Goal: Task Accomplishment & Management: Complete application form

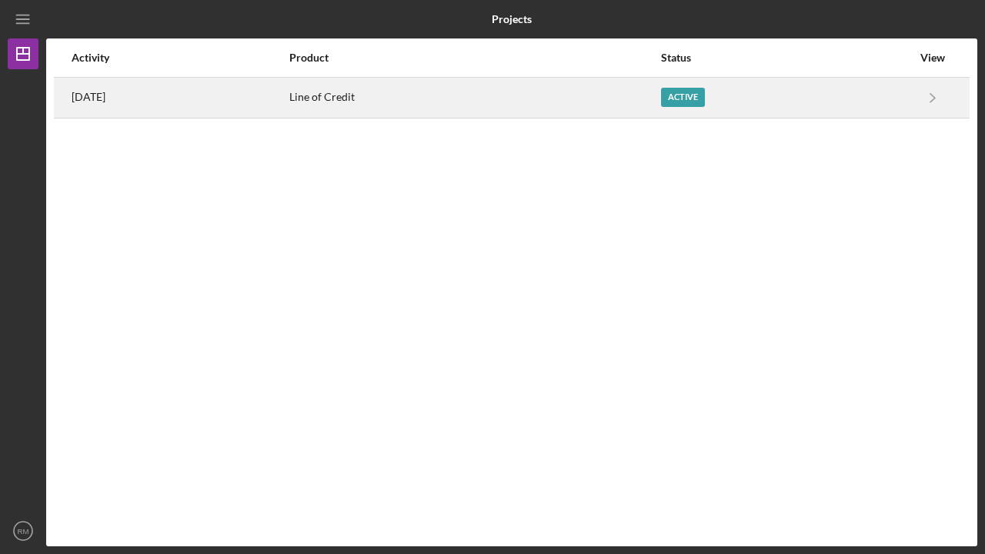
click at [701, 97] on div "Active" at bounding box center [683, 97] width 44 height 19
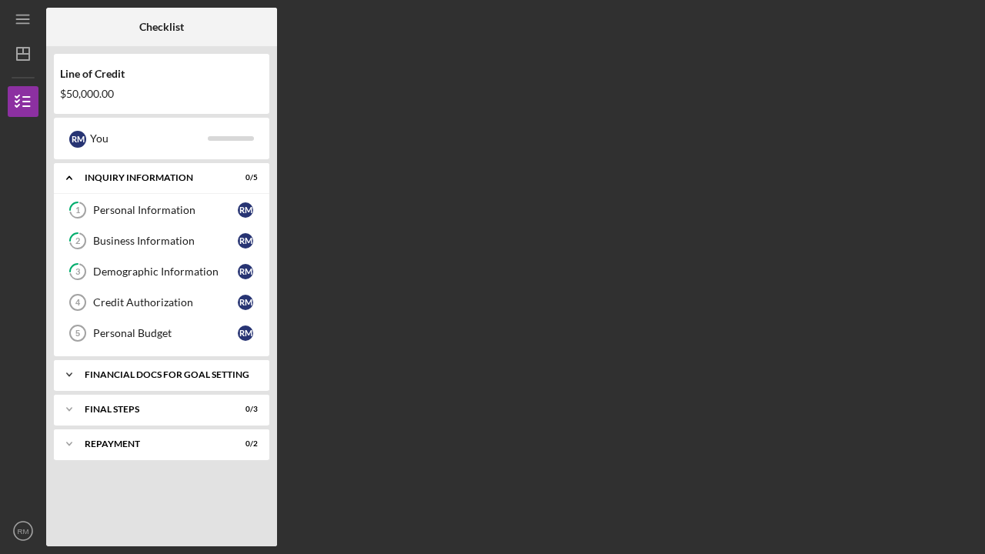
click at [139, 375] on div "Financial Docs for Goal Setting" at bounding box center [168, 374] width 166 height 9
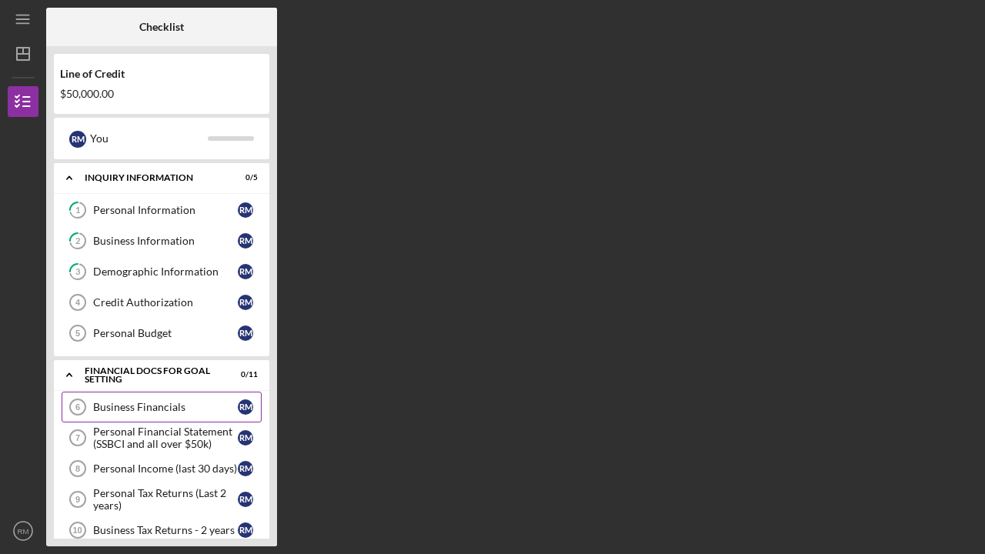
click at [129, 404] on div "Business Financials" at bounding box center [165, 407] width 145 height 12
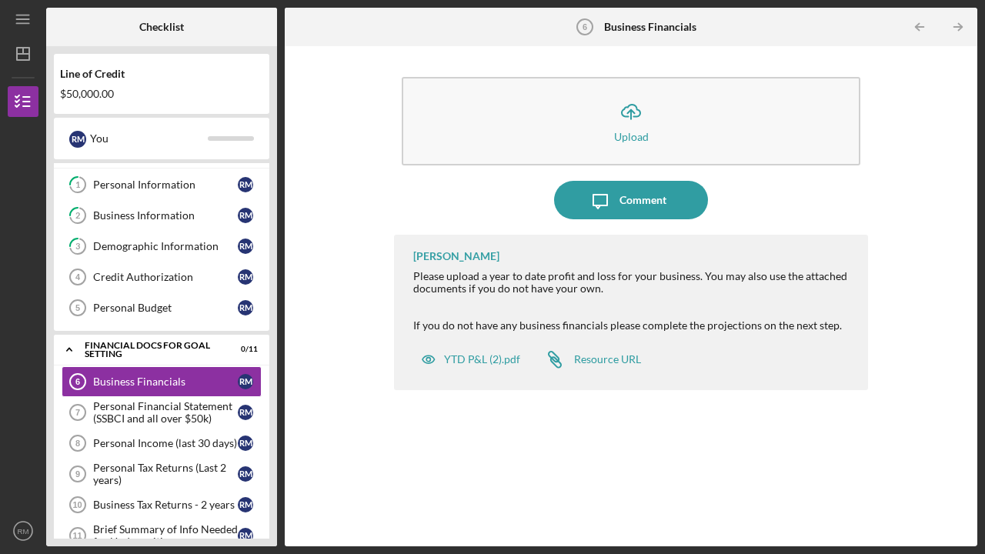
scroll to position [25, 0]
click at [132, 378] on div "Business Financials" at bounding box center [165, 382] width 145 height 12
click at [139, 379] on div "Business Financials" at bounding box center [165, 382] width 145 height 12
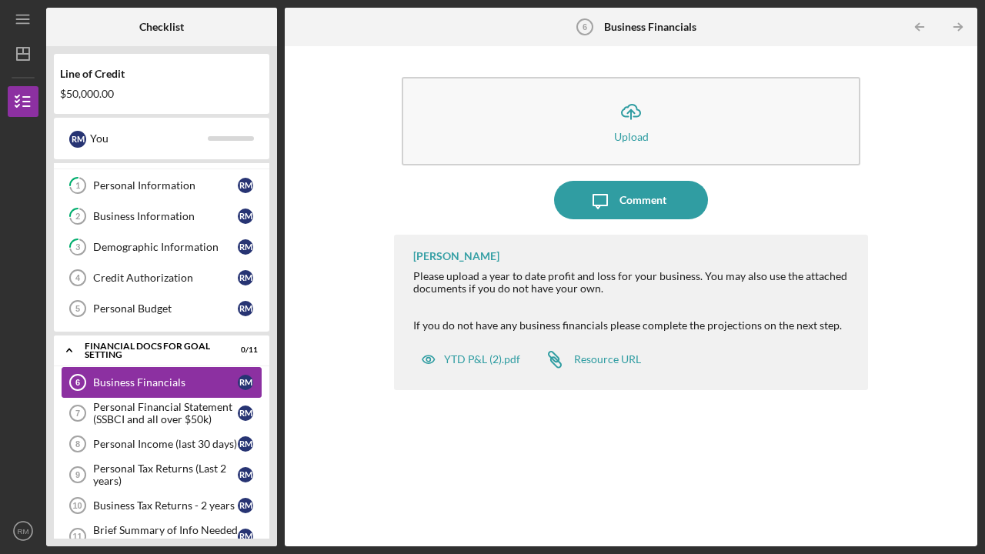
click at [139, 379] on div "Business Financials" at bounding box center [165, 382] width 145 height 12
click at [153, 417] on div "Personal Financial Statement (SSBCI and all over $50k)" at bounding box center [165, 413] width 145 height 25
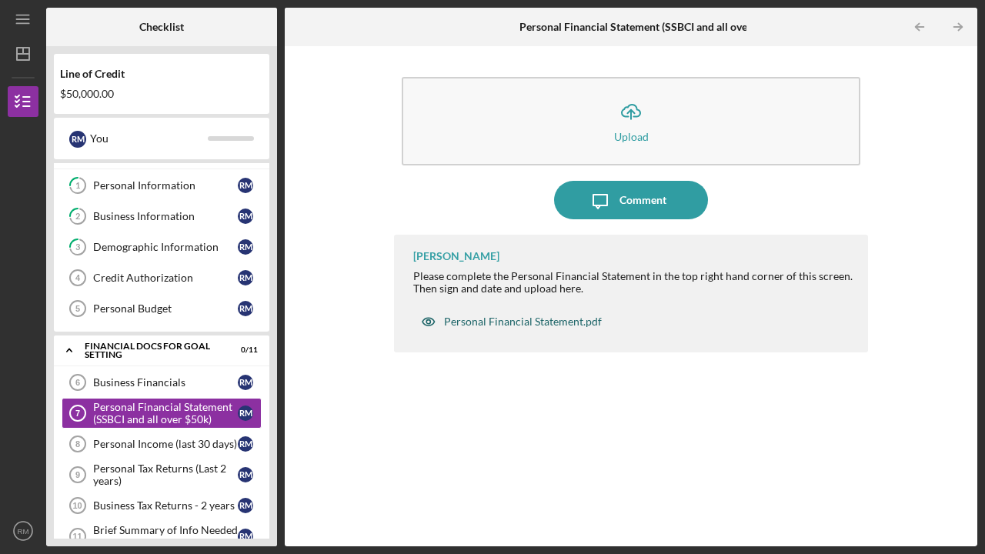
click at [475, 318] on div "Personal Financial Statement.pdf" at bounding box center [523, 322] width 158 height 12
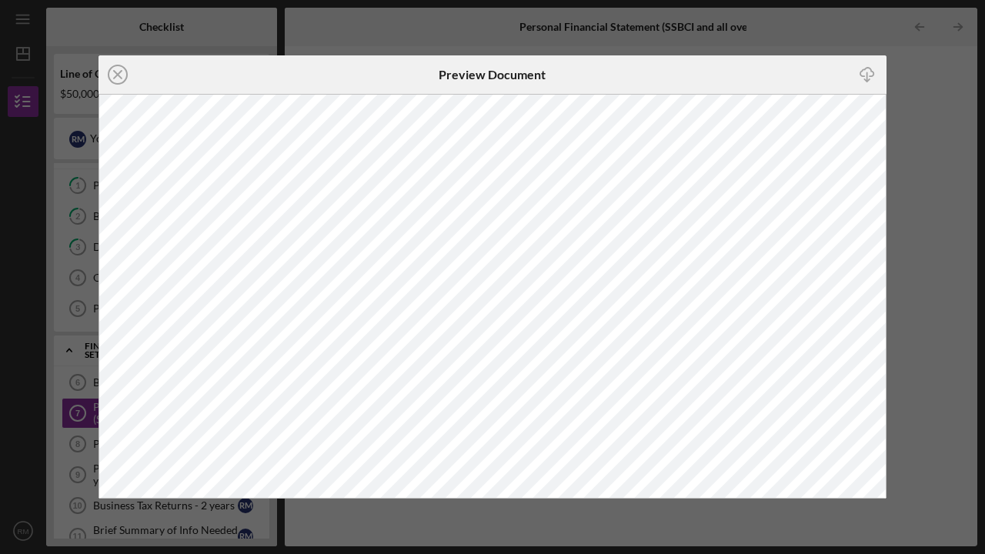
click at [866, 76] on icon "Icon/Download" at bounding box center [867, 75] width 35 height 35
click at [945, 98] on div "Icon/Close Preview Document Icon/Download" at bounding box center [492, 277] width 985 height 554
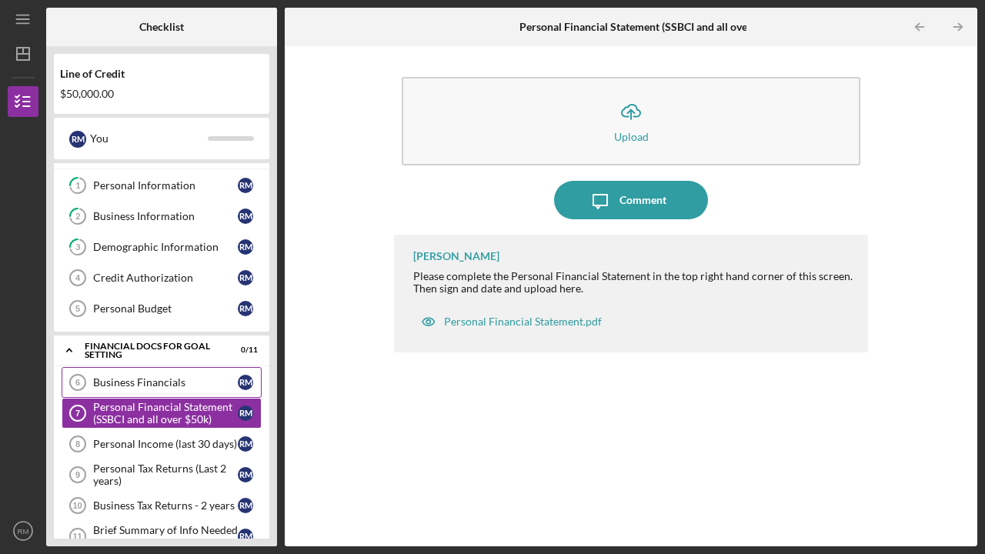
click at [136, 390] on link "Business Financials 6 Business Financials R M" at bounding box center [162, 382] width 200 height 31
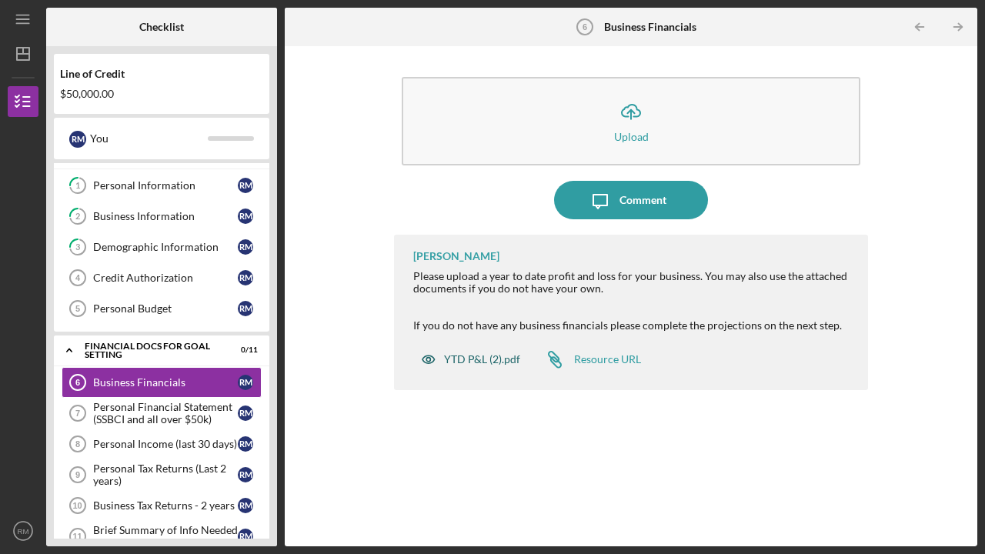
click at [472, 359] on div "YTD P&L (2).pdf" at bounding box center [482, 359] width 76 height 12
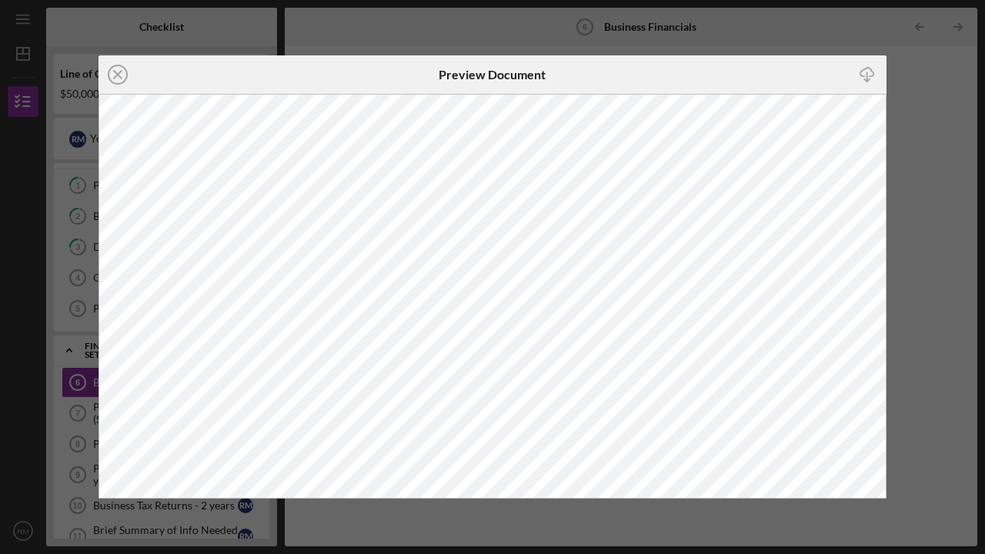
click at [869, 73] on icon "Icon/Download" at bounding box center [867, 75] width 35 height 35
click at [120, 72] on line at bounding box center [118, 75] width 8 height 8
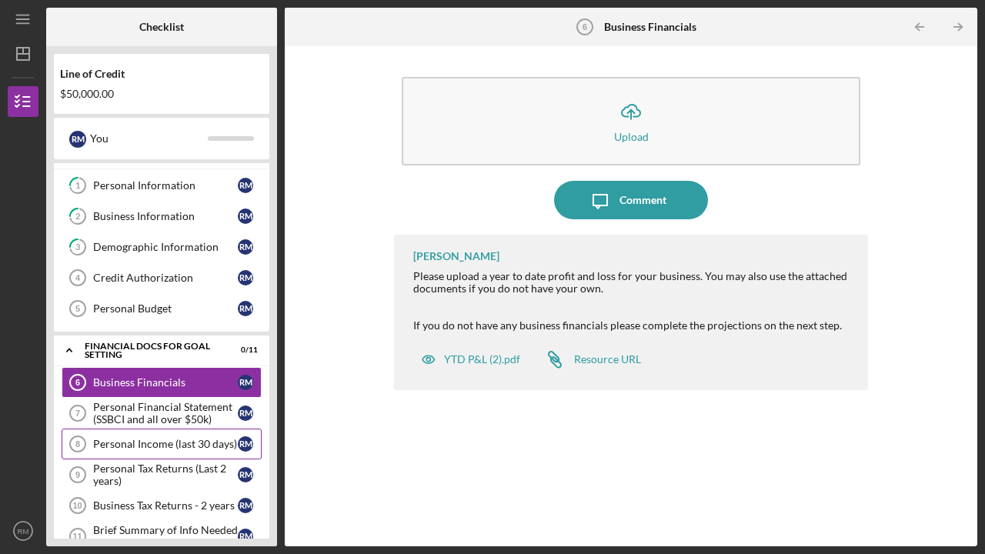
click at [138, 448] on div "Personal Income (last 30 days)" at bounding box center [165, 444] width 145 height 12
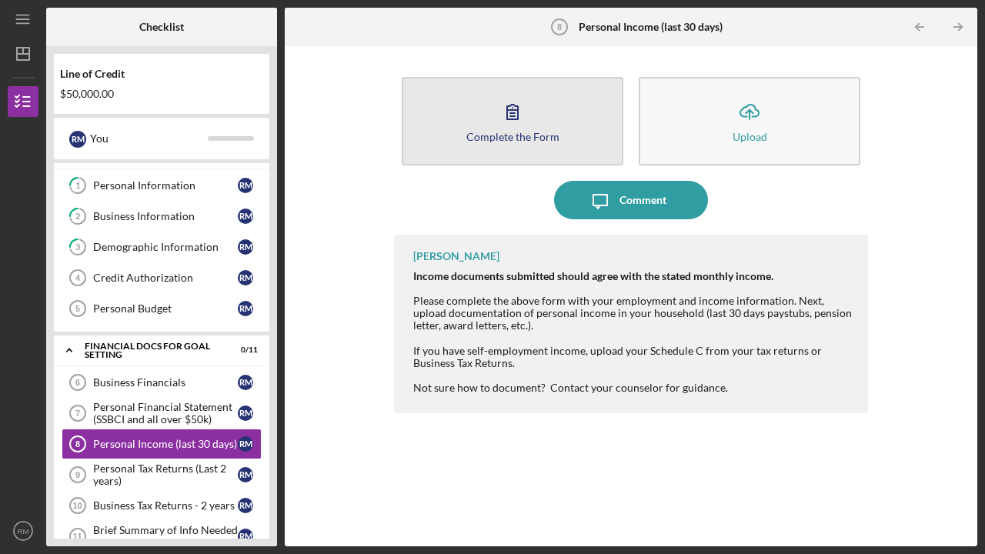
click at [480, 125] on button "Complete the Form Form" at bounding box center [513, 121] width 222 height 89
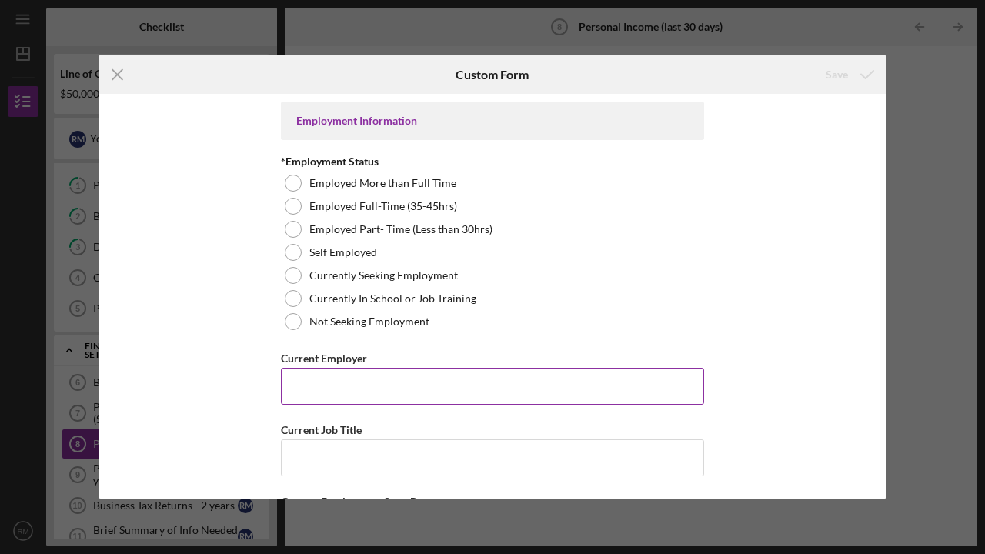
click at [303, 385] on input "Current Employer" at bounding box center [492, 386] width 423 height 37
type input "Self"
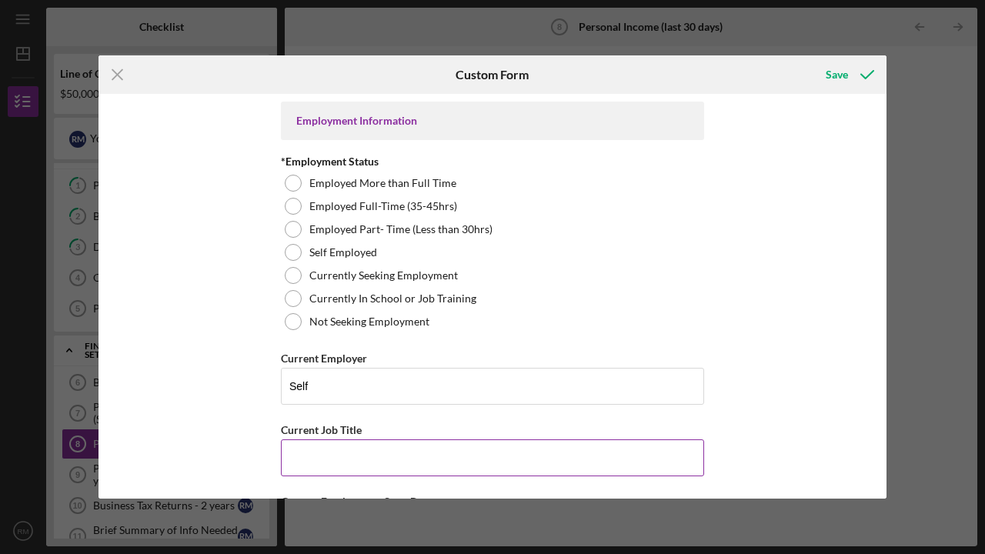
click at [306, 471] on input "Current Job Title" at bounding box center [492, 458] width 423 height 37
type input "Gen"
click at [116, 73] on line at bounding box center [117, 75] width 10 height 10
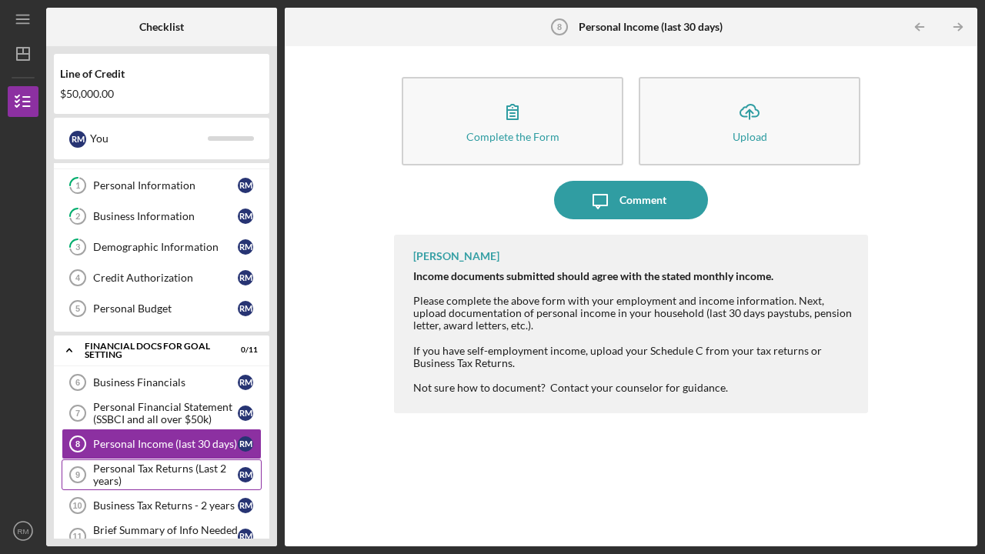
click at [118, 473] on div "Personal Tax Returns (Last 2 years)" at bounding box center [165, 475] width 145 height 25
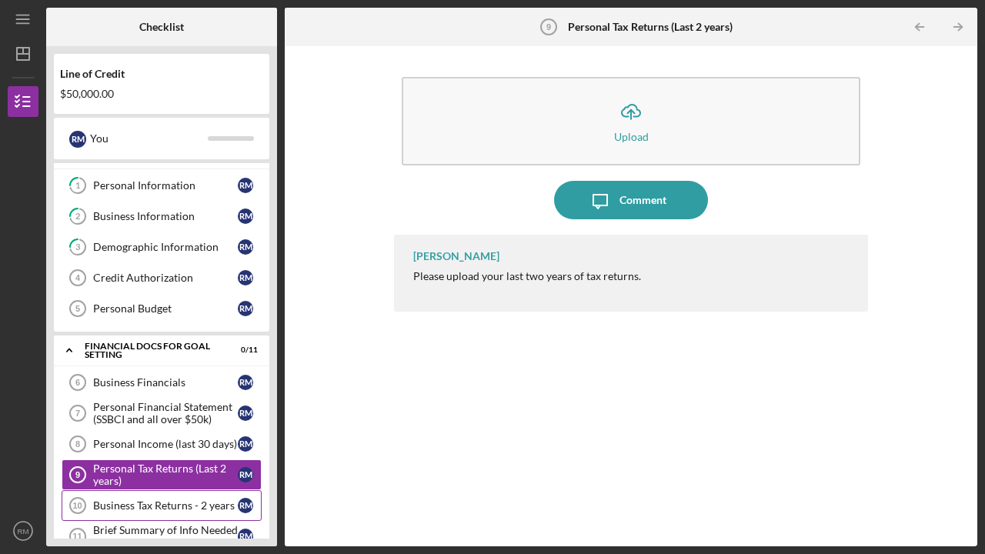
click at [138, 505] on div "Business Tax Returns - 2 years" at bounding box center [165, 506] width 145 height 12
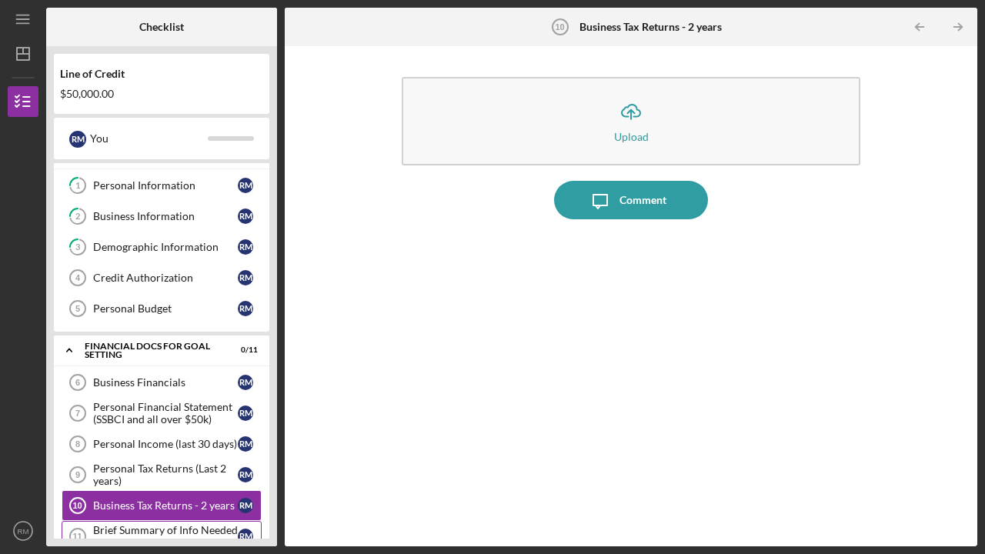
click at [131, 531] on div "Brief Summary of Info Needed for Underwriting" at bounding box center [165, 536] width 145 height 25
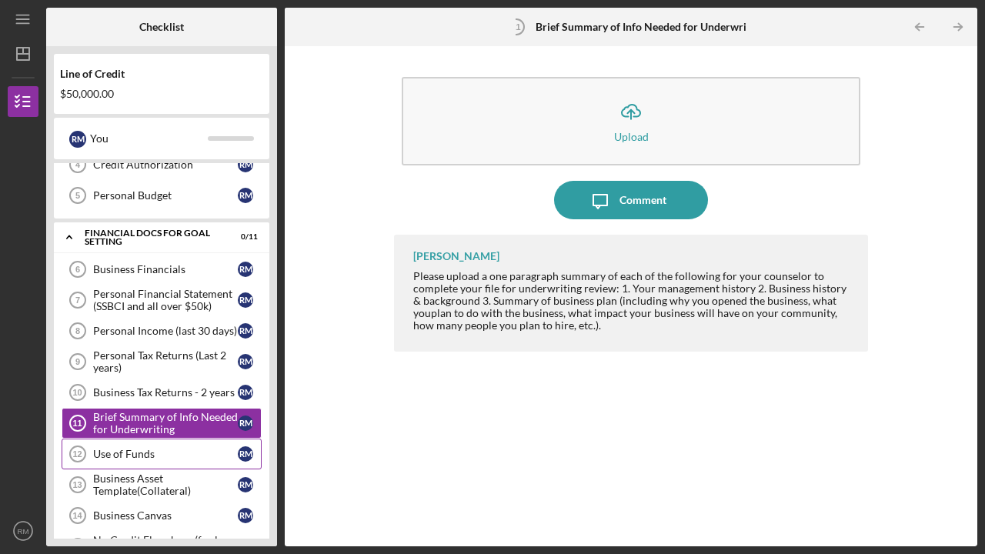
scroll to position [150, 0]
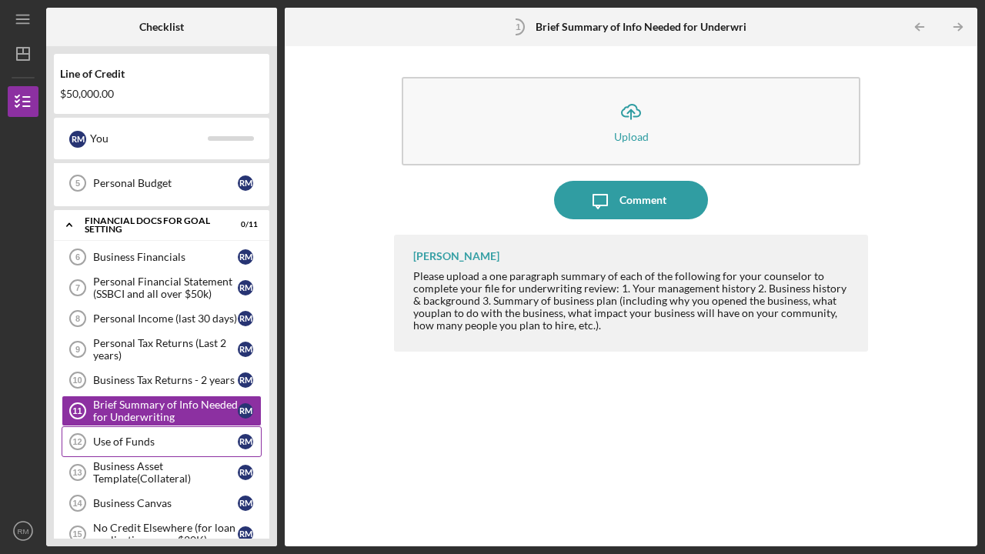
click at [144, 443] on div "Use of Funds" at bounding box center [165, 442] width 145 height 12
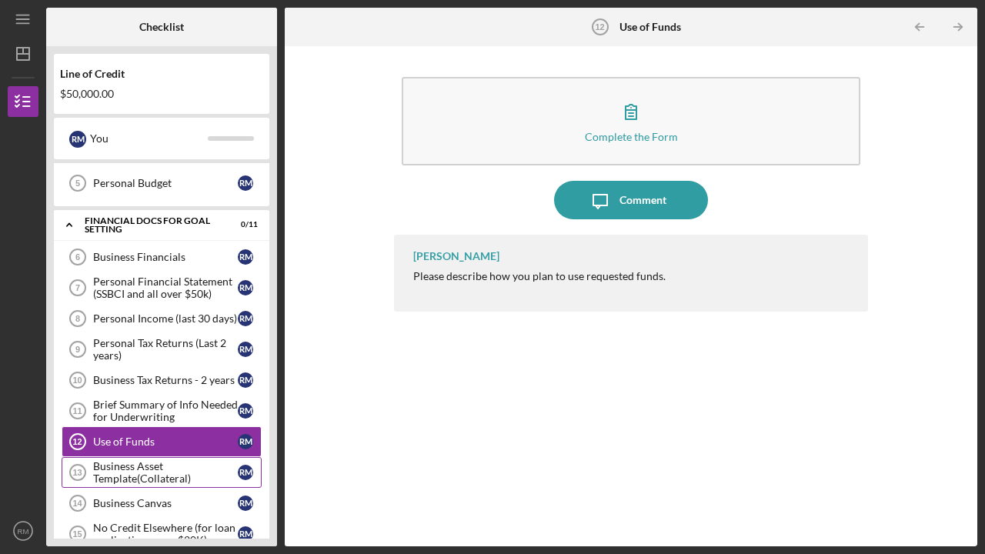
click at [109, 475] on div "Business Asset Template(Collateral)" at bounding box center [165, 472] width 145 height 25
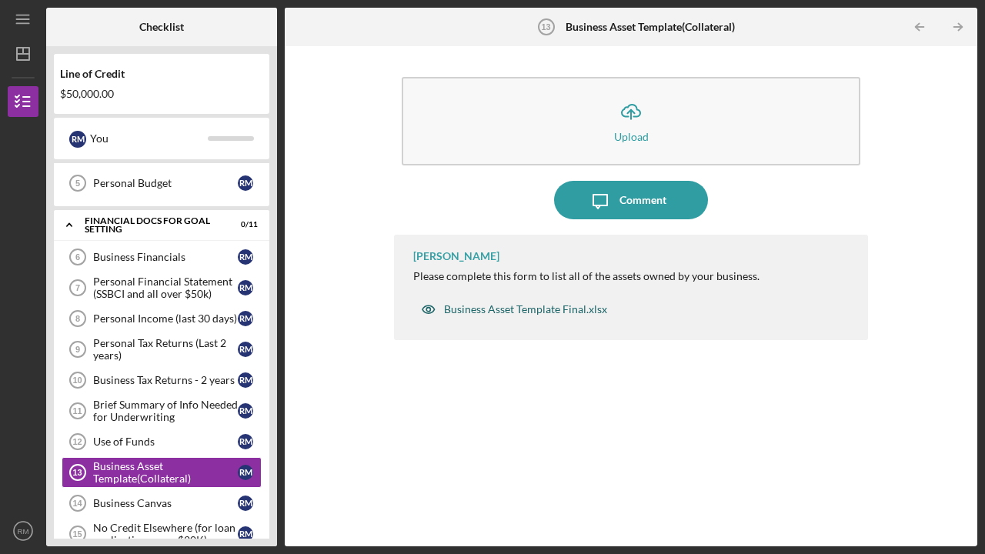
click at [507, 307] on div "Business Asset Template Final.xlsx" at bounding box center [525, 309] width 163 height 12
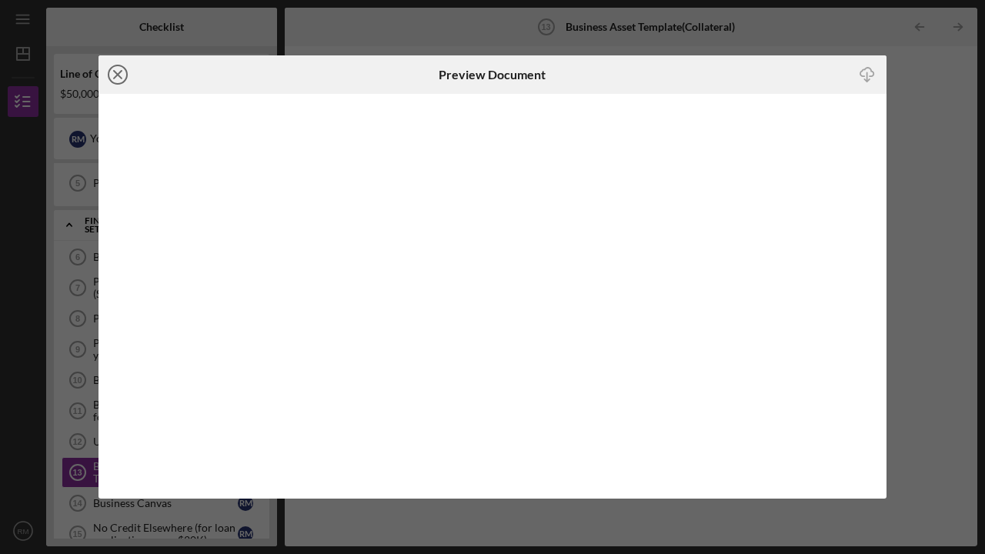
click at [119, 72] on icon "Icon/Close" at bounding box center [118, 74] width 38 height 38
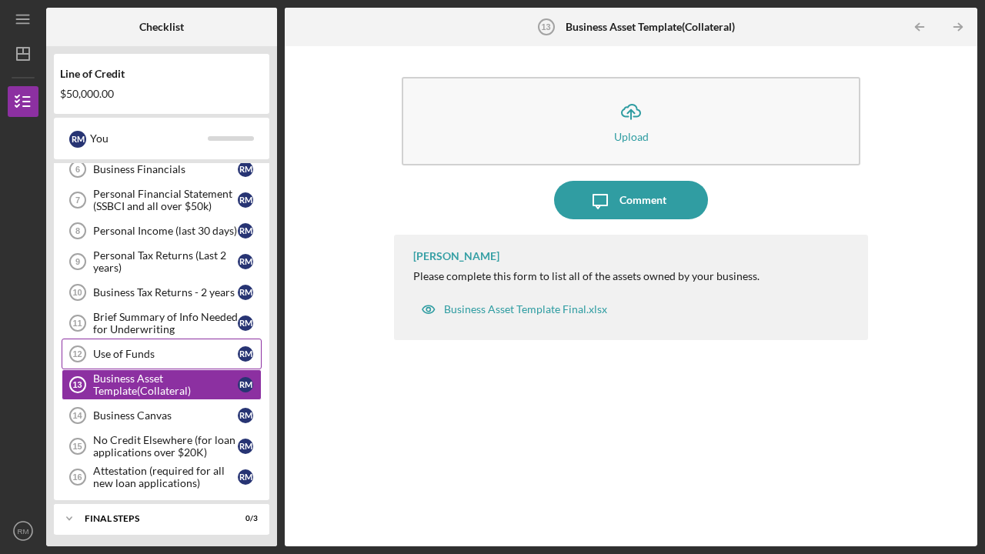
scroll to position [247, 0]
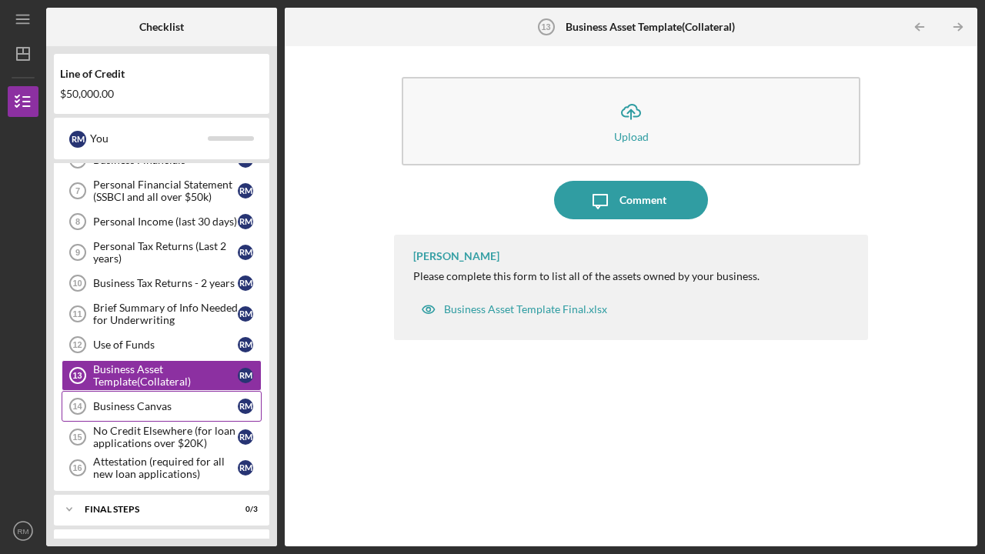
click at [131, 406] on div "Business Canvas" at bounding box center [165, 406] width 145 height 12
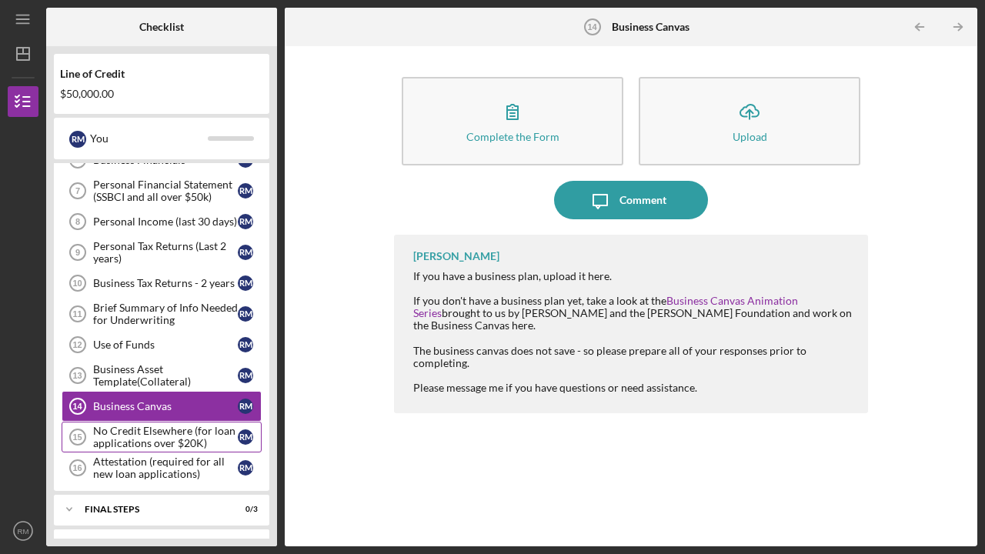
click at [123, 435] on div "No Credit Elsewhere (for loan applications over $20K)" at bounding box center [165, 437] width 145 height 25
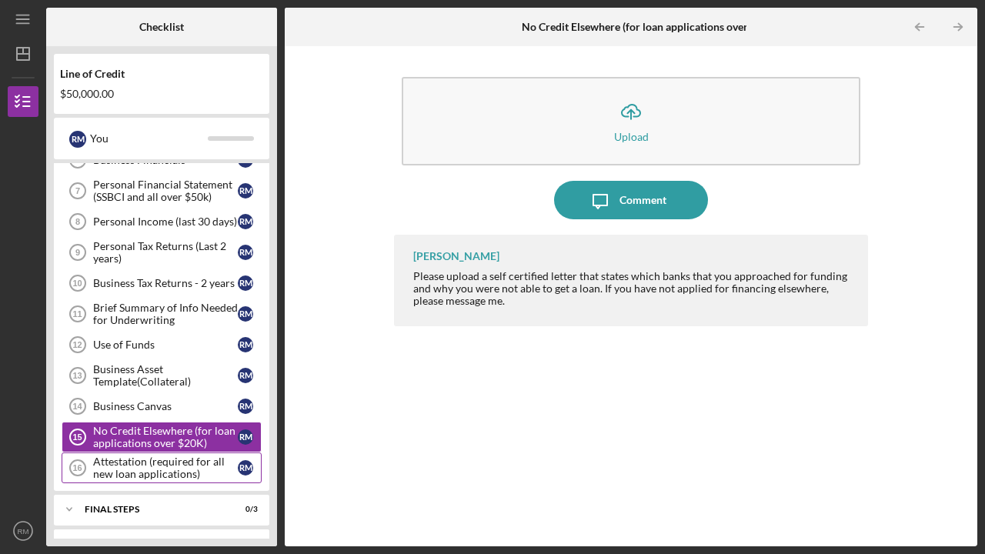
click at [119, 463] on div "Attestation (required for all new loan applications)" at bounding box center [165, 468] width 145 height 25
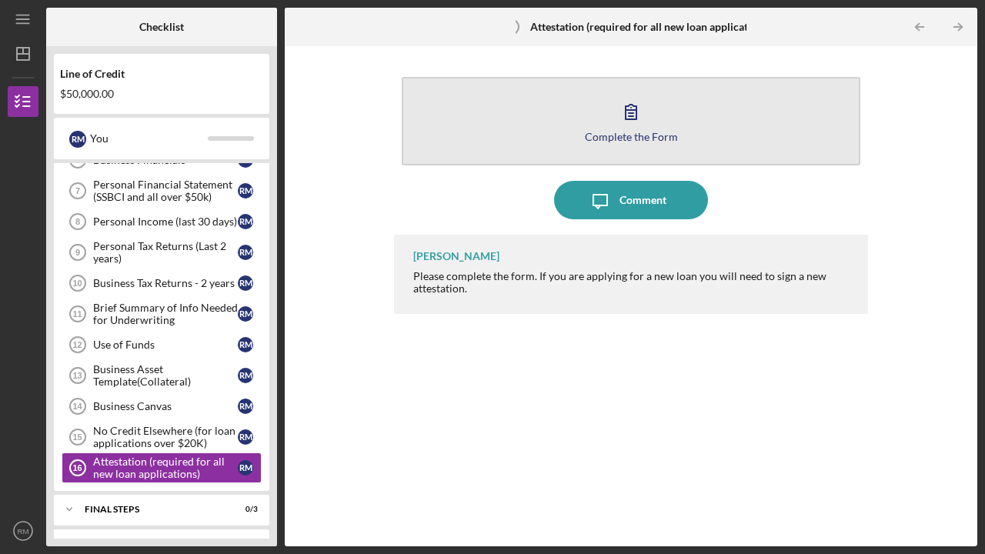
click at [626, 122] on icon "button" at bounding box center [631, 111] width 38 height 38
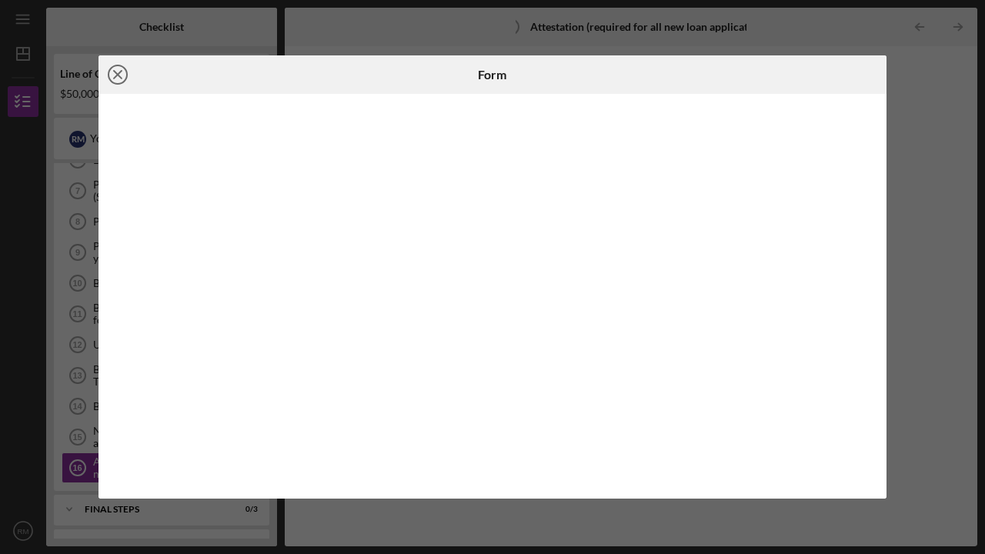
click at [121, 72] on line at bounding box center [118, 75] width 8 height 8
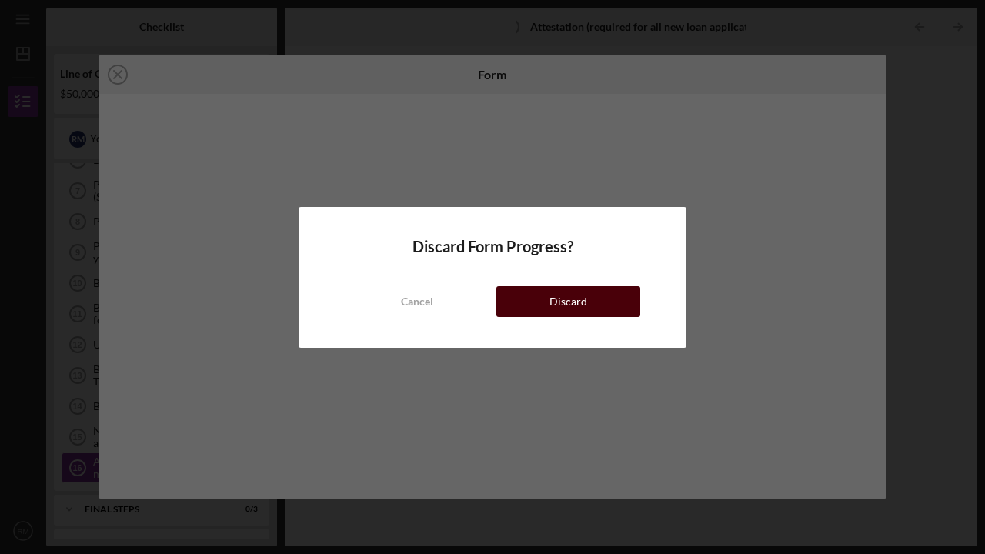
click at [532, 301] on button "Discard" at bounding box center [569, 301] width 144 height 31
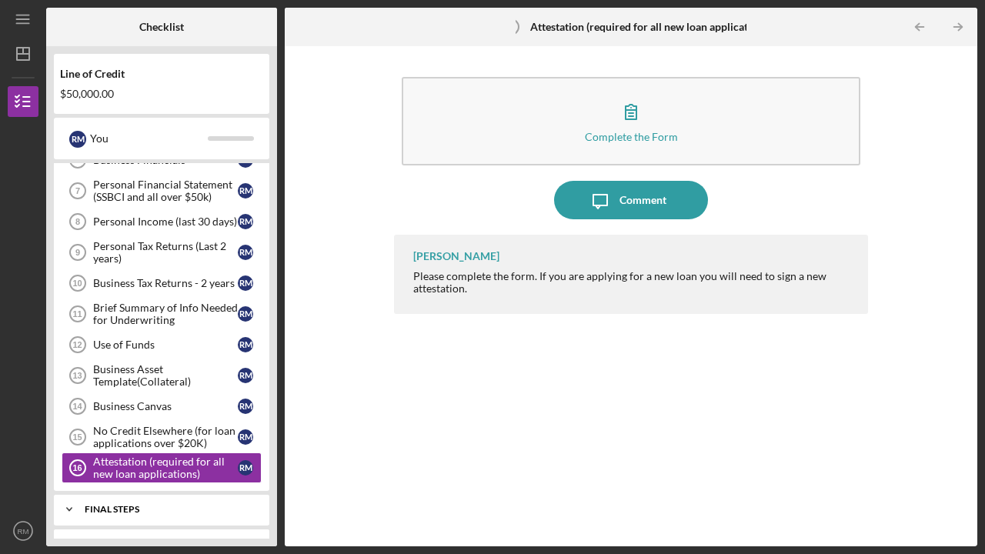
click at [145, 508] on div "FINAL STEPS" at bounding box center [168, 509] width 166 height 9
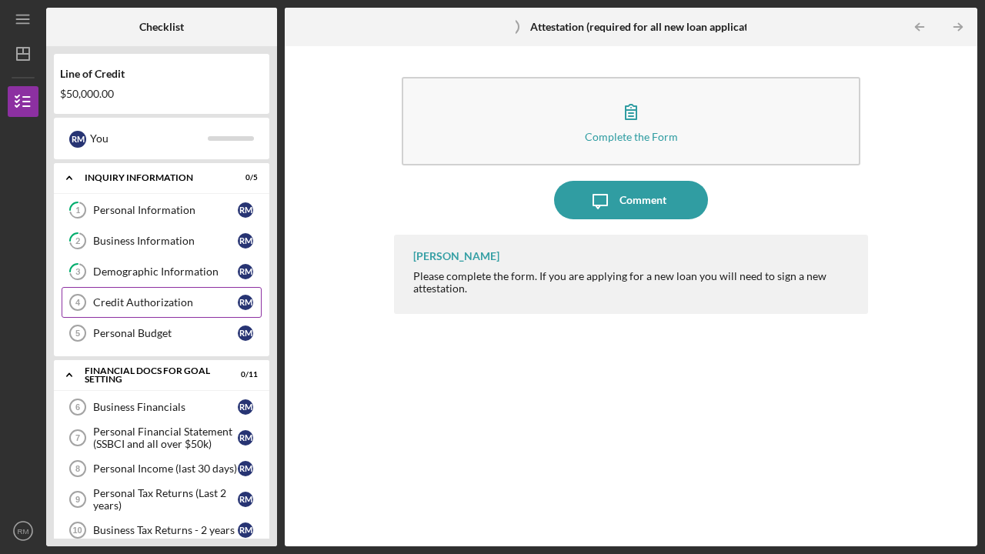
click at [133, 301] on div "Credit Authorization" at bounding box center [165, 302] width 145 height 12
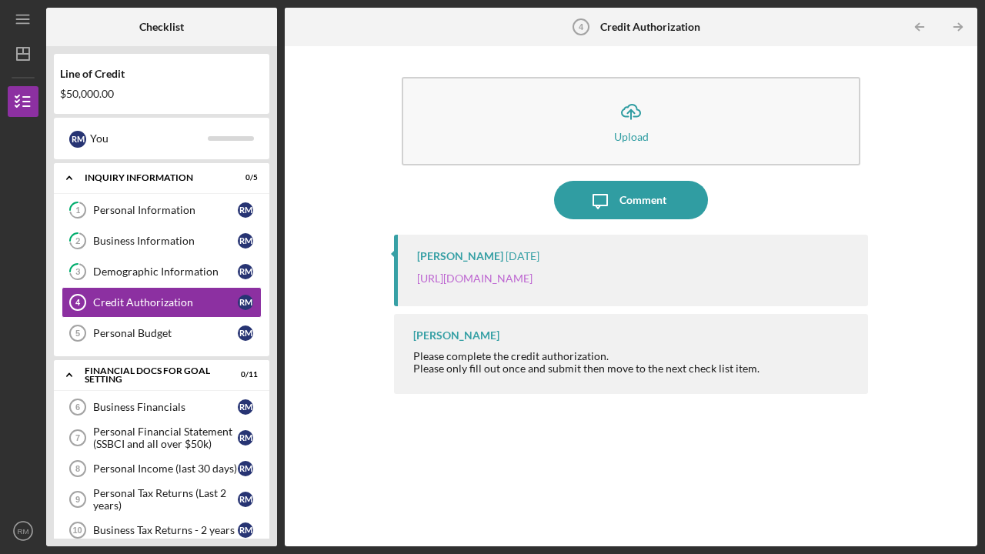
click at [533, 277] on link "[URL][DOMAIN_NAME]" at bounding box center [474, 278] width 115 height 13
click at [130, 333] on div "Personal Budget" at bounding box center [165, 333] width 145 height 12
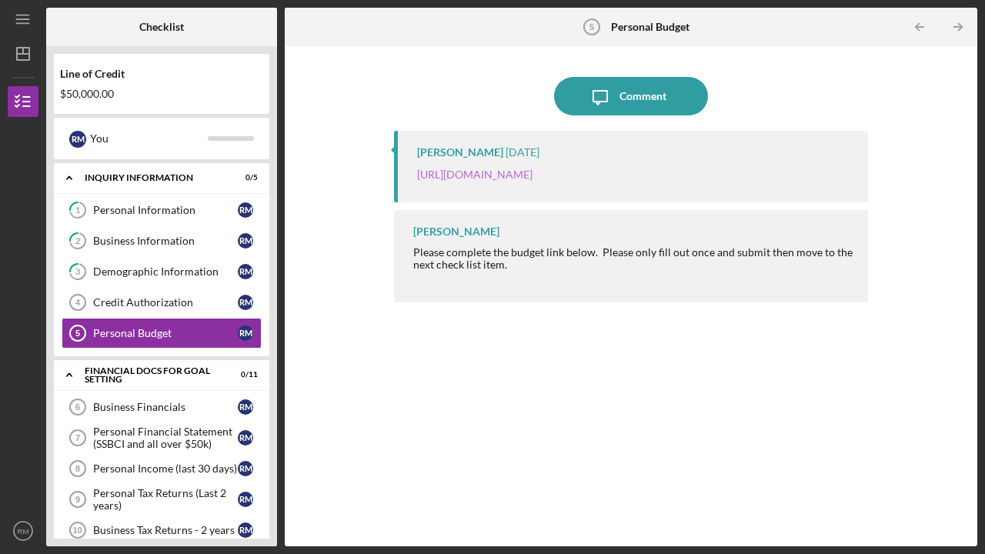
click at [490, 175] on link "[URL][DOMAIN_NAME]" at bounding box center [474, 174] width 115 height 13
click at [369, 443] on div "Icon/Message Comment [PERSON_NAME] [DATE] [URL][DOMAIN_NAME] [PERSON_NAME] Plea…" at bounding box center [632, 296] width 678 height 485
click at [146, 401] on div "Business Financials" at bounding box center [165, 407] width 145 height 12
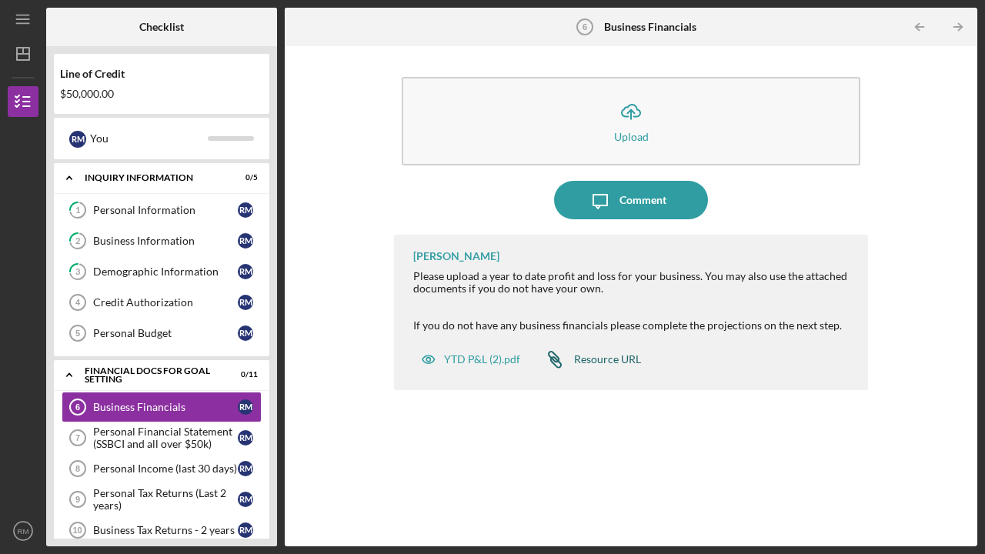
click at [600, 354] on div "Resource URL" at bounding box center [607, 359] width 67 height 12
click at [144, 549] on div "Brief Summary of Info Needed for Underwriting" at bounding box center [165, 561] width 145 height 25
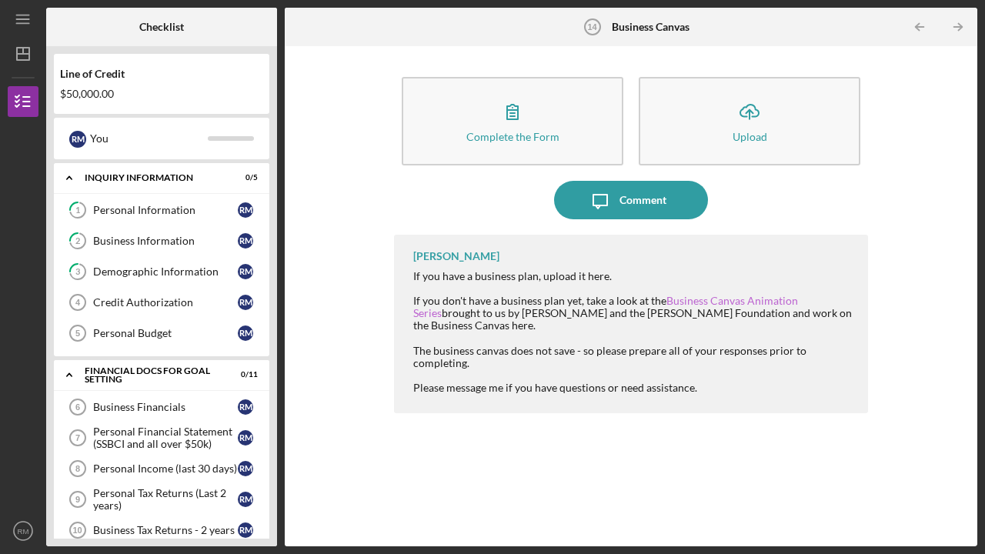
click at [734, 299] on link "Business Canvas Animation Series" at bounding box center [605, 306] width 385 height 25
click at [129, 549] on div "Brief Summary of Info Needed for Underwriting" at bounding box center [165, 561] width 145 height 25
